Goal: Information Seeking & Learning: Learn about a topic

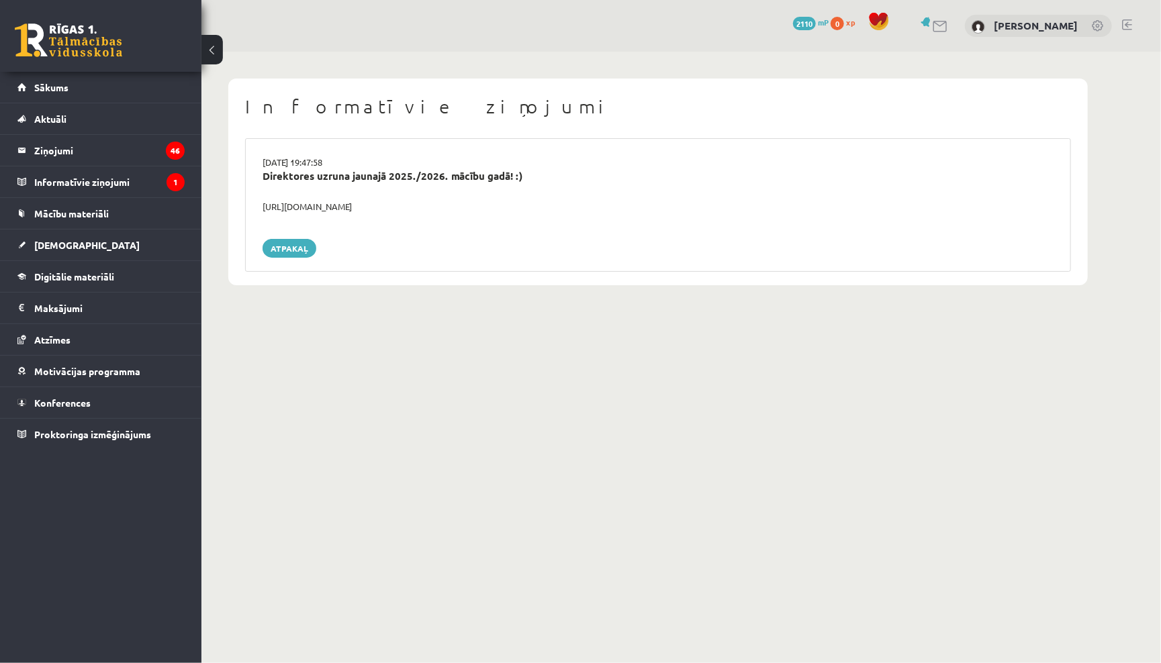
click at [297, 204] on div "https://youtube.com/shorts/lM8RsWyzCn4" at bounding box center [657, 206] width 811 height 13
drag, startPoint x: 261, startPoint y: 204, endPoint x: 482, endPoint y: 203, distance: 220.9
click at [482, 204] on div "https://youtube.com/shorts/lM8RsWyzCn4" at bounding box center [657, 206] width 811 height 13
copy div "https://youtube.com/shorts/lM8RsWyzCn4"
click at [303, 245] on link "Atpakaļ" at bounding box center [290, 248] width 54 height 19
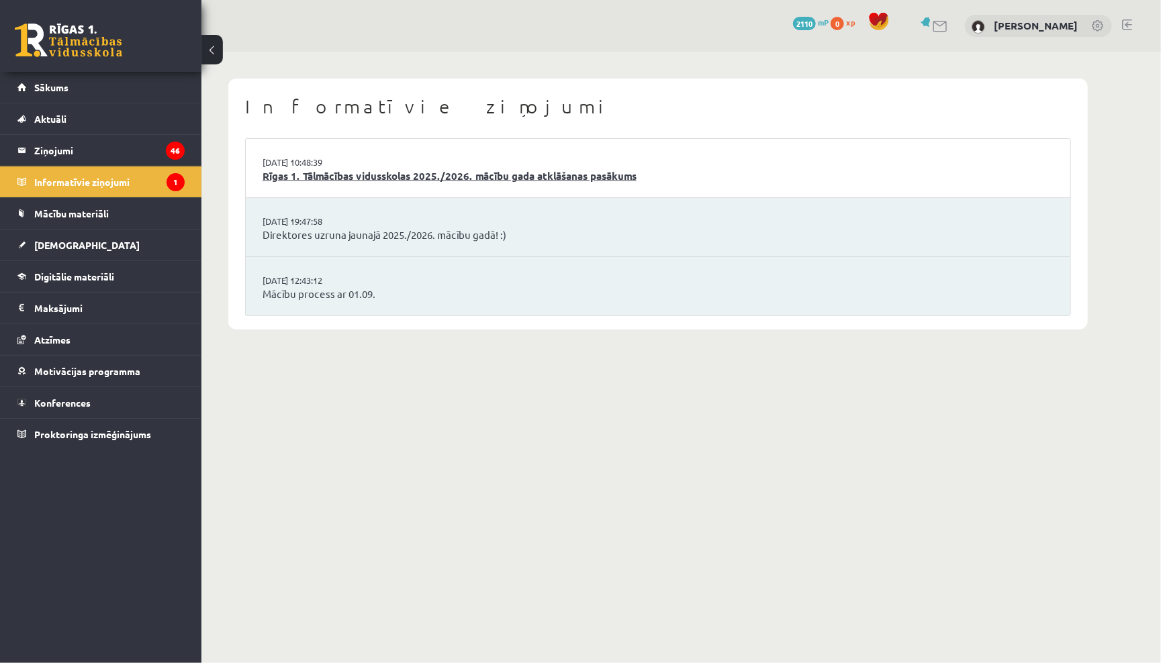
click at [368, 171] on link "Rīgas 1. Tālmācības vidusskolas 2025./2026. mācību gada atklāšanas pasākums" at bounding box center [658, 176] width 791 height 15
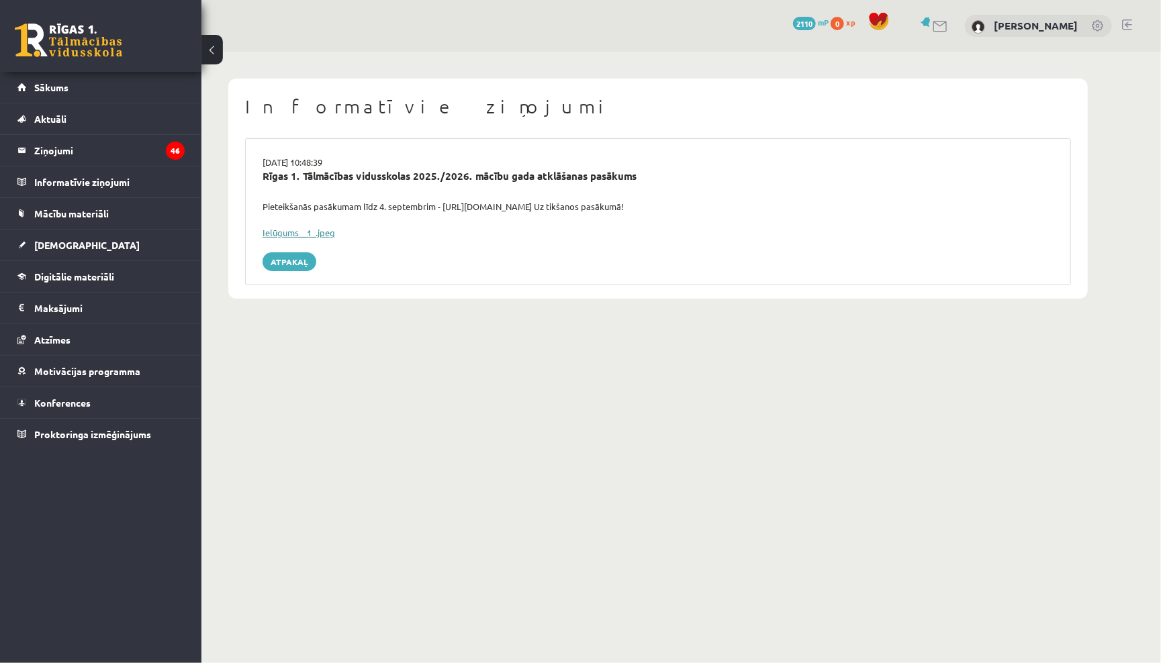
click at [317, 231] on link "Ielūgums__1_.jpeg" at bounding box center [299, 232] width 73 height 11
click at [283, 261] on link "Atpakaļ" at bounding box center [290, 261] width 54 height 19
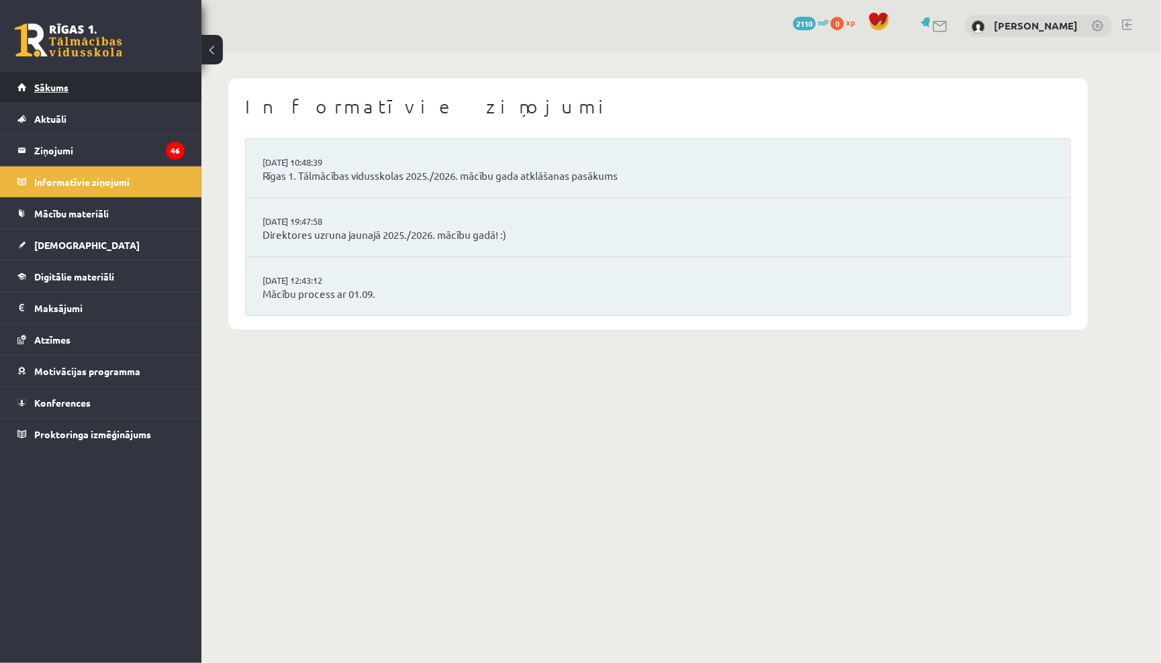
click at [74, 91] on link "Sākums" at bounding box center [100, 87] width 167 height 31
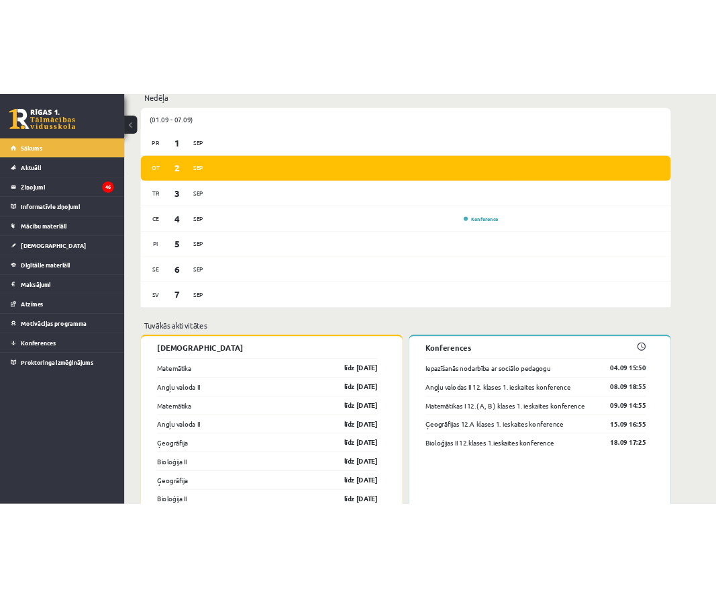
scroll to position [931, 0]
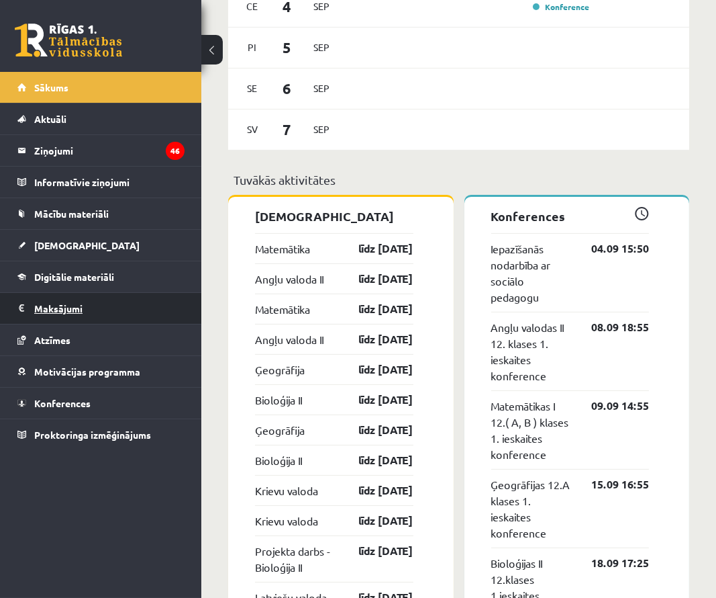
click at [167, 300] on legend "Maksājumi 0" at bounding box center [109, 308] width 150 height 31
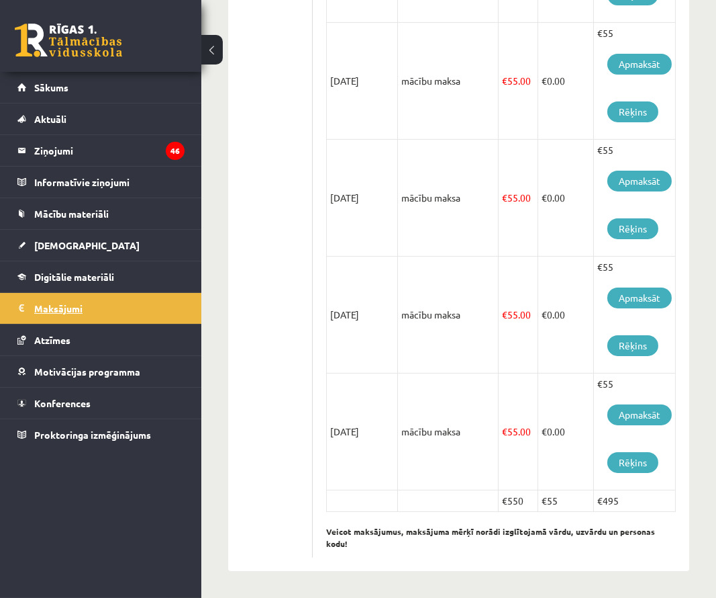
scroll to position [921, 0]
